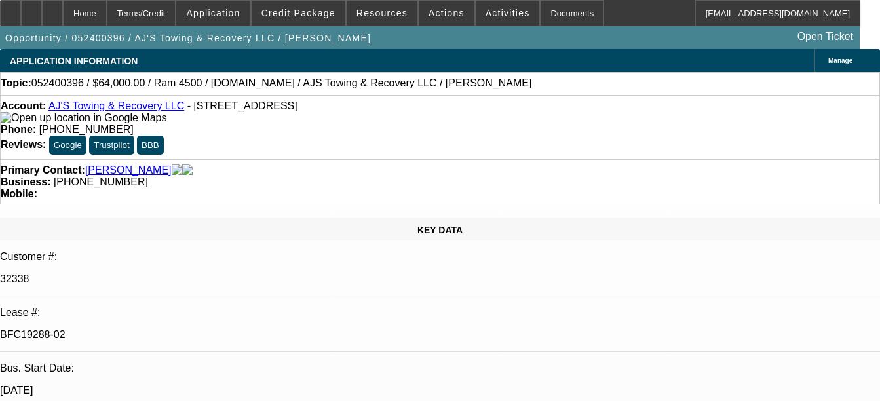
select select "0"
select select "2"
select select "0.1"
select select "0"
select select "2"
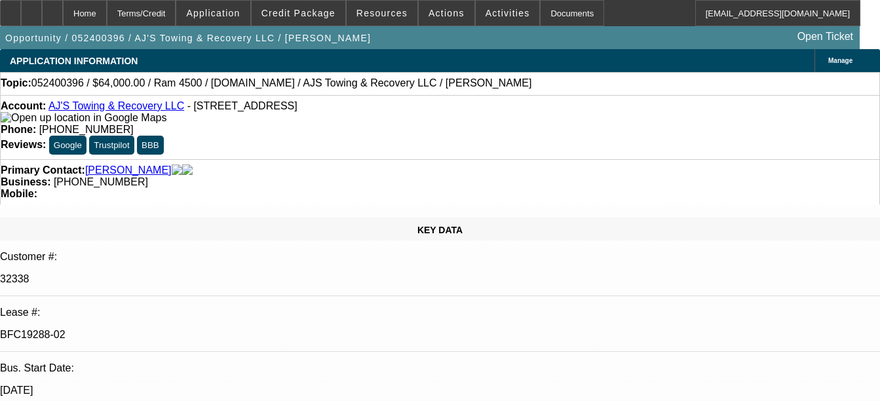
select select "0.1"
select select "0"
select select "2"
select select "0.1"
select select "0"
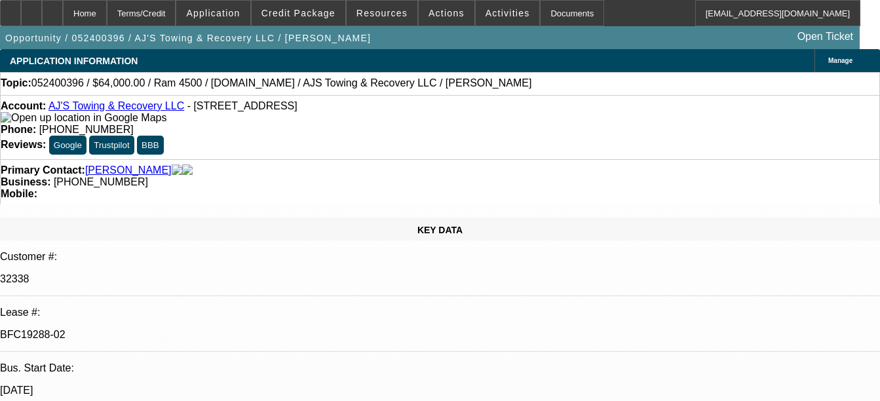
select select "2"
select select "0.1"
select select "1"
select select "2"
select select "4"
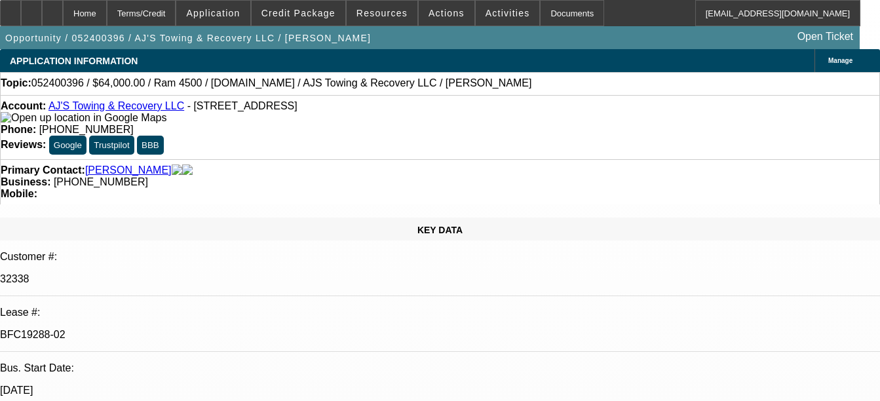
select select "1"
select select "2"
select select "4"
select select "1"
select select "2"
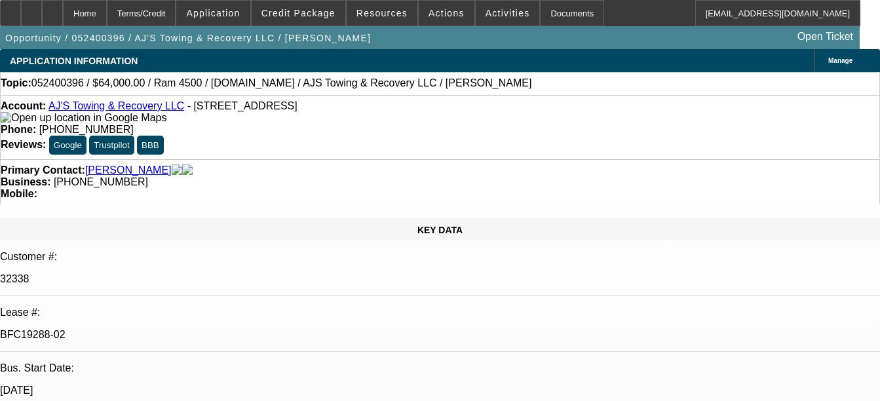
select select "4"
select select "1"
select select "2"
select select "4"
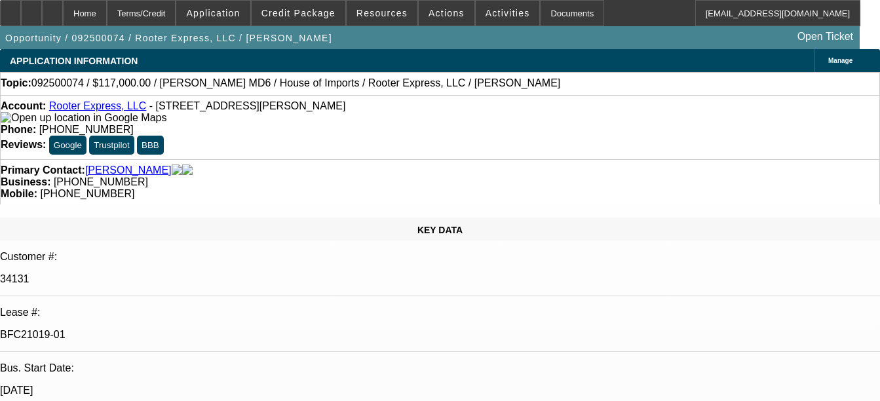
select select "0"
select select "2"
select select "0"
select select "6"
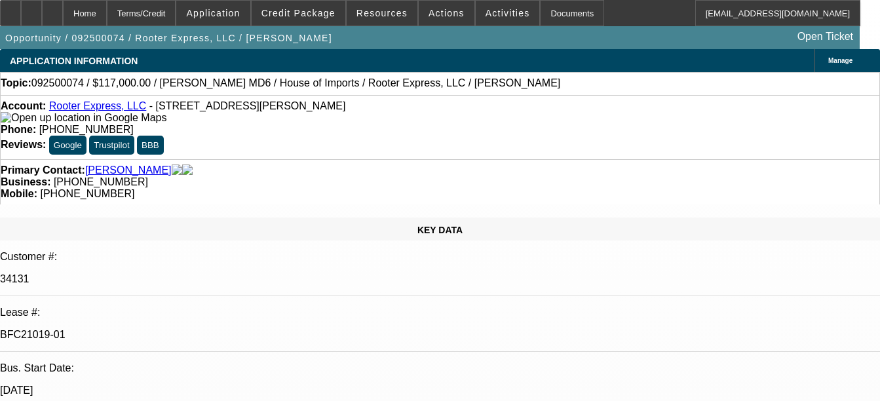
select select "0"
select select "2"
select select "0"
select select "6"
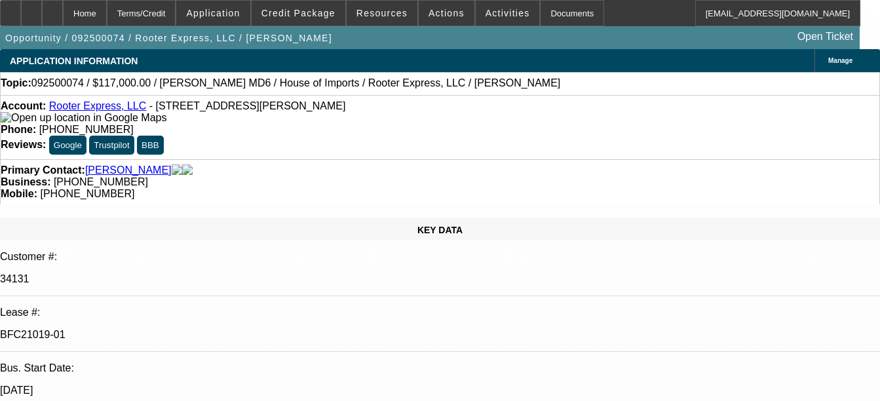
select select "0.1"
select select "0"
select select "2"
select select "0"
select select "6"
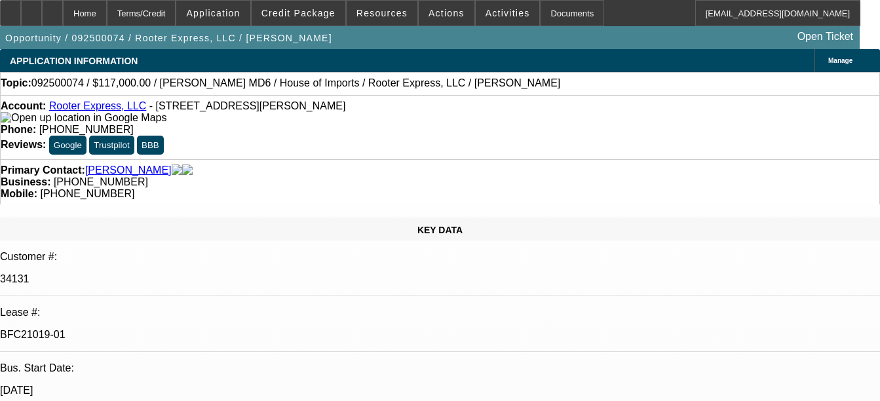
select select "0"
select select "3"
select select "0"
select select "6"
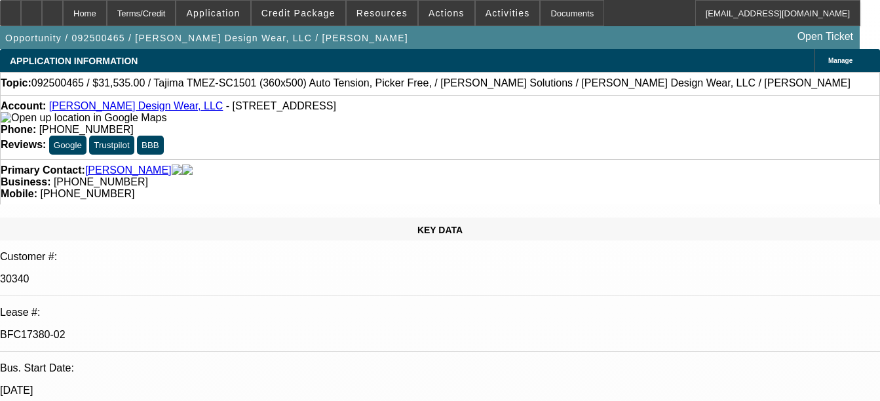
select select "0"
select select "2"
select select "0"
select select "6"
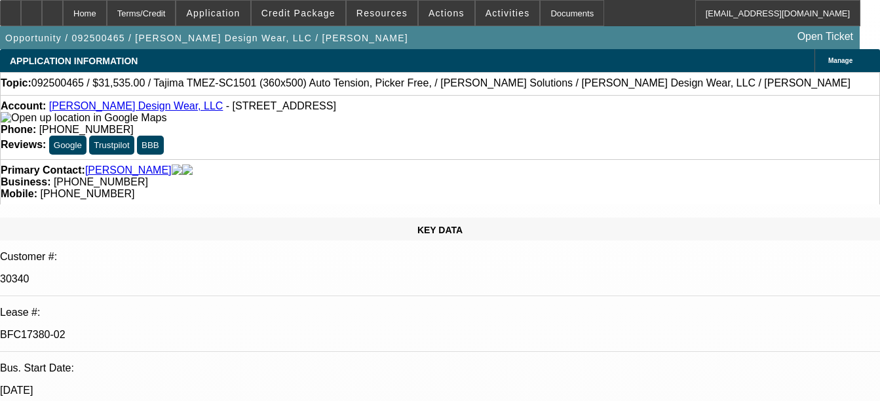
select select "0"
select select "2"
select select "0"
select select "6"
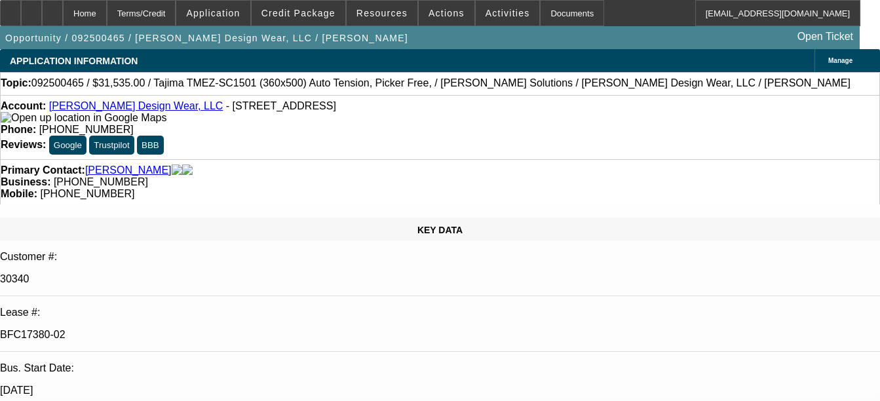
select select "0"
select select "2"
select select "0"
select select "6"
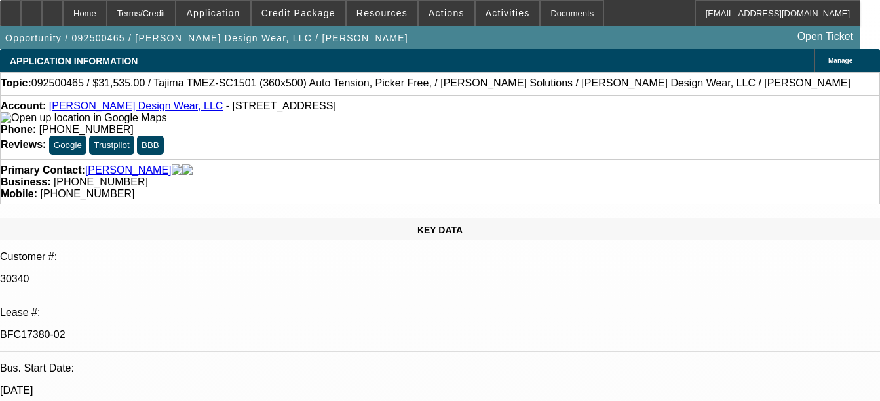
select select "0"
select select "2"
select select "0"
select select "6"
